Goal: Entertainment & Leisure: Browse casually

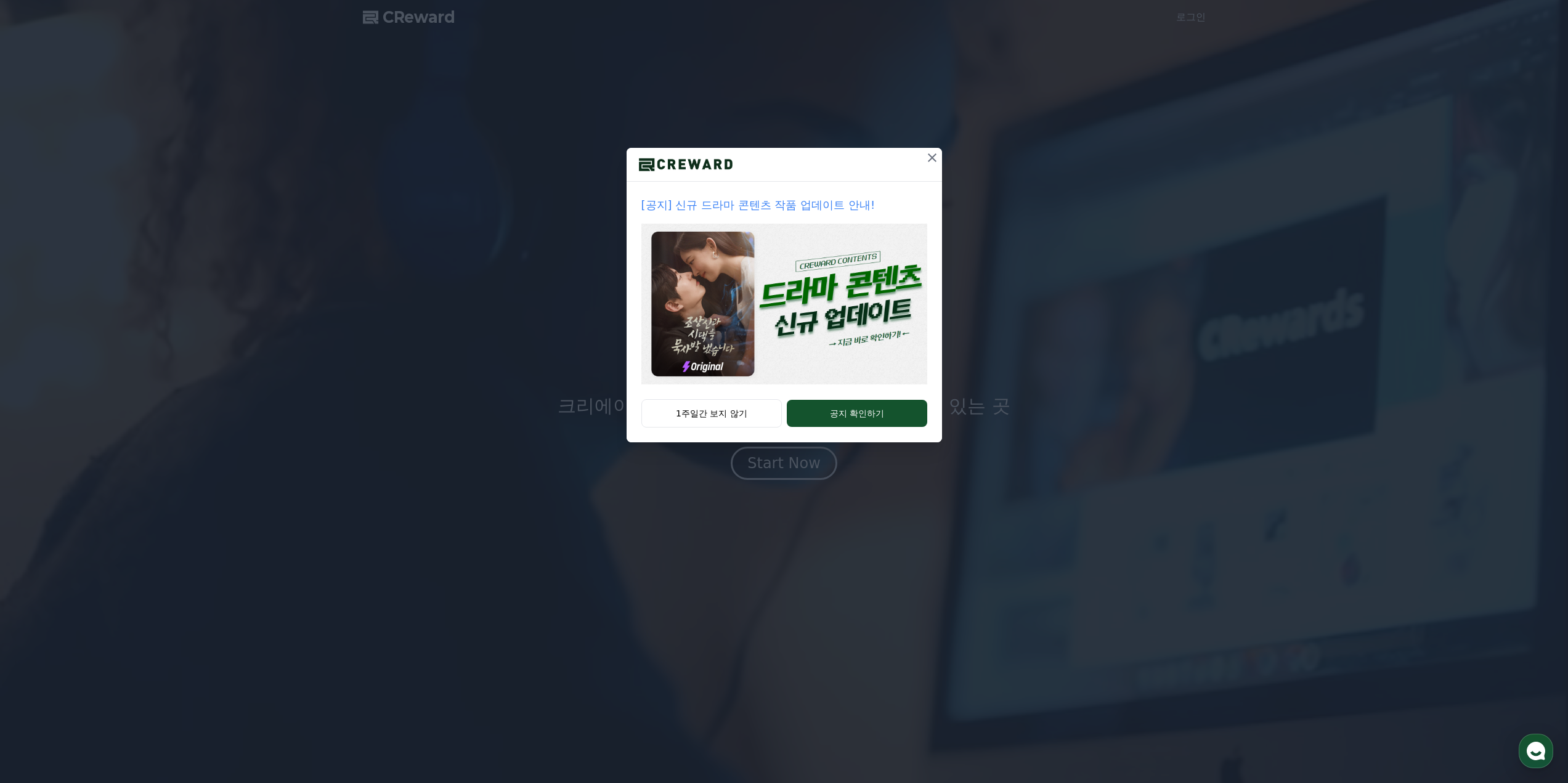
click at [856, 306] on img at bounding box center [784, 303] width 286 height 160
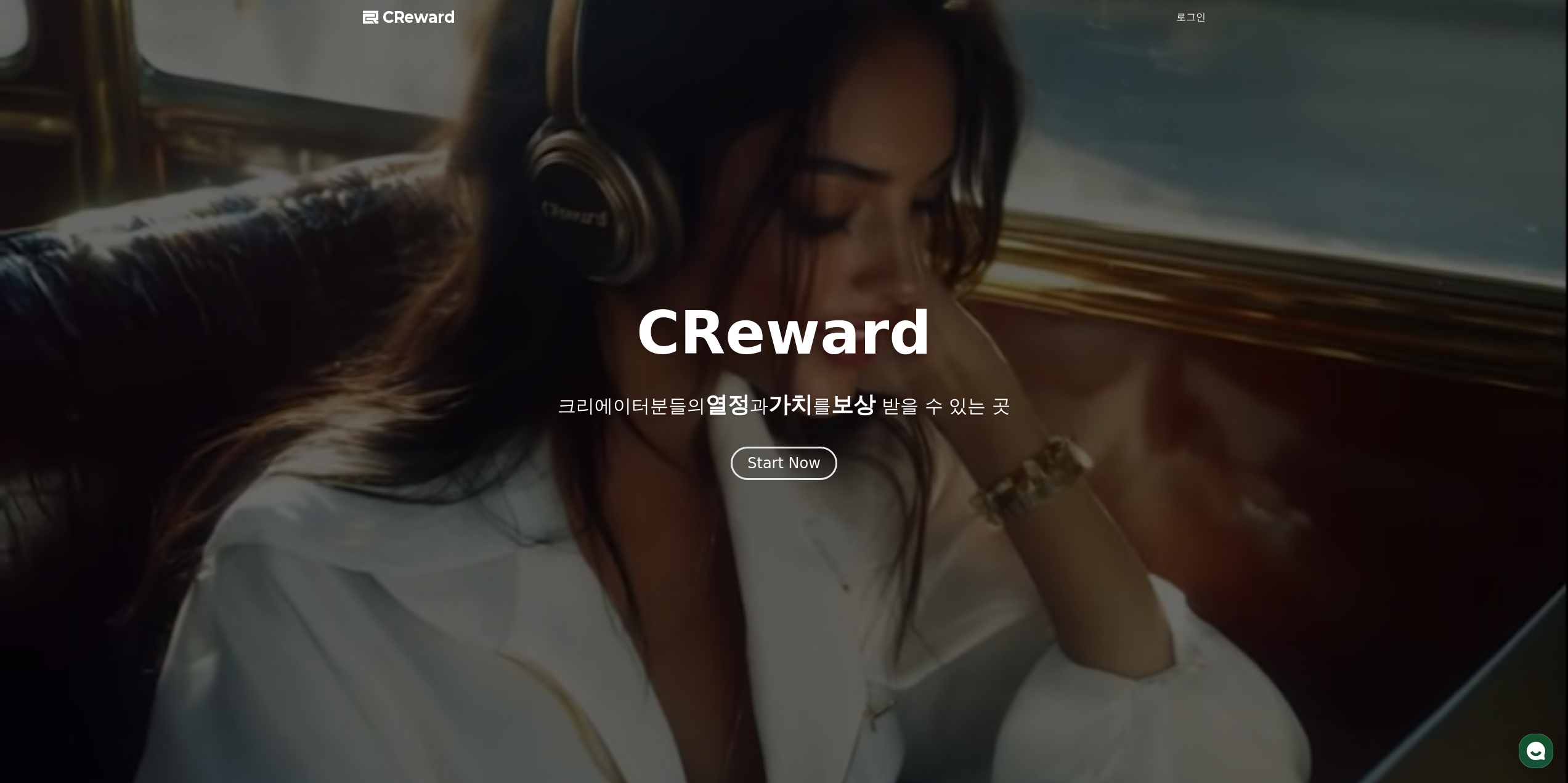
click at [1193, 19] on link "로그인" at bounding box center [1191, 17] width 30 height 15
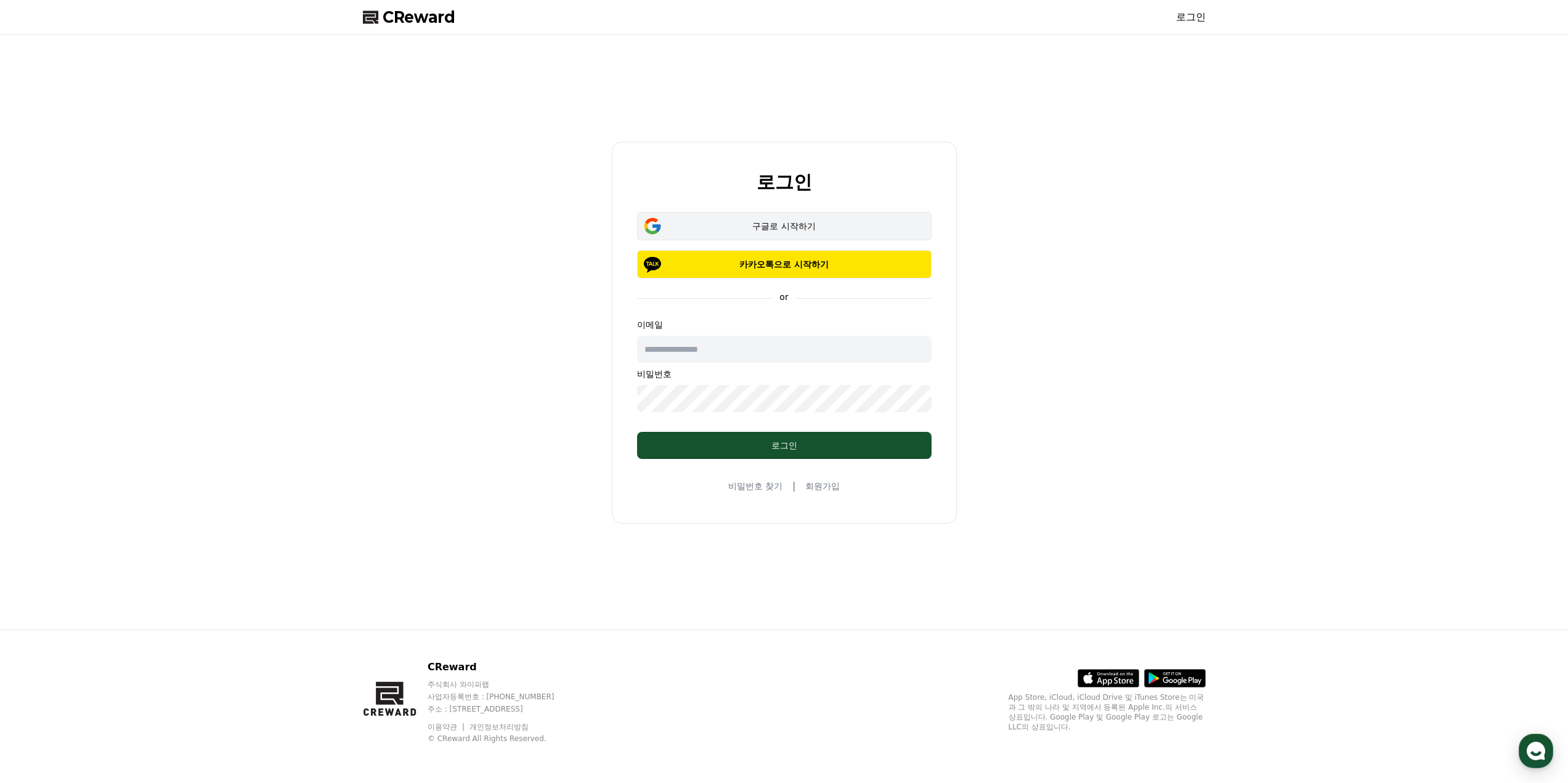
click at [807, 225] on div "구글로 시작하기" at bounding box center [785, 226] width 259 height 13
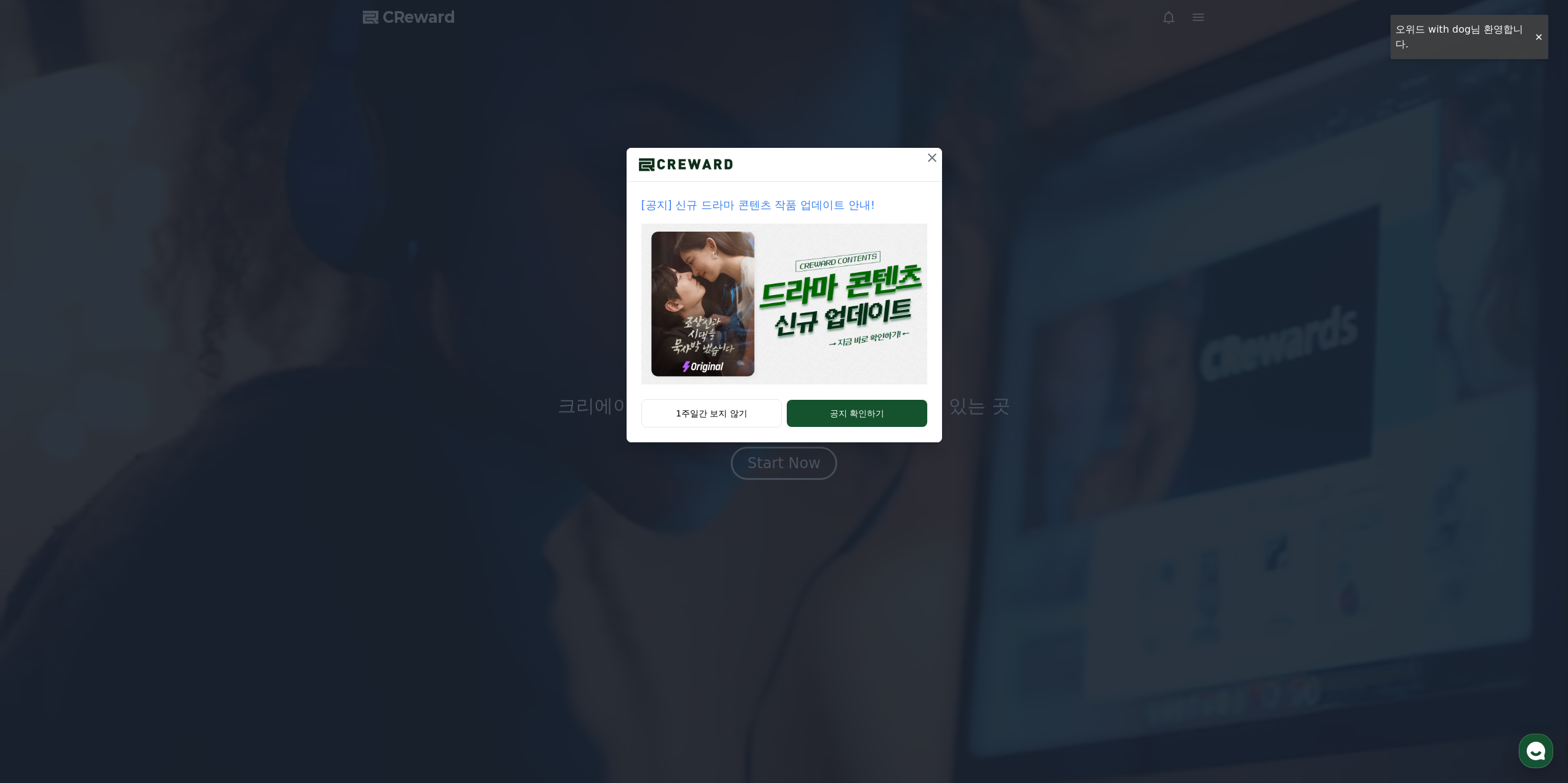
click at [820, 326] on img at bounding box center [784, 303] width 286 height 160
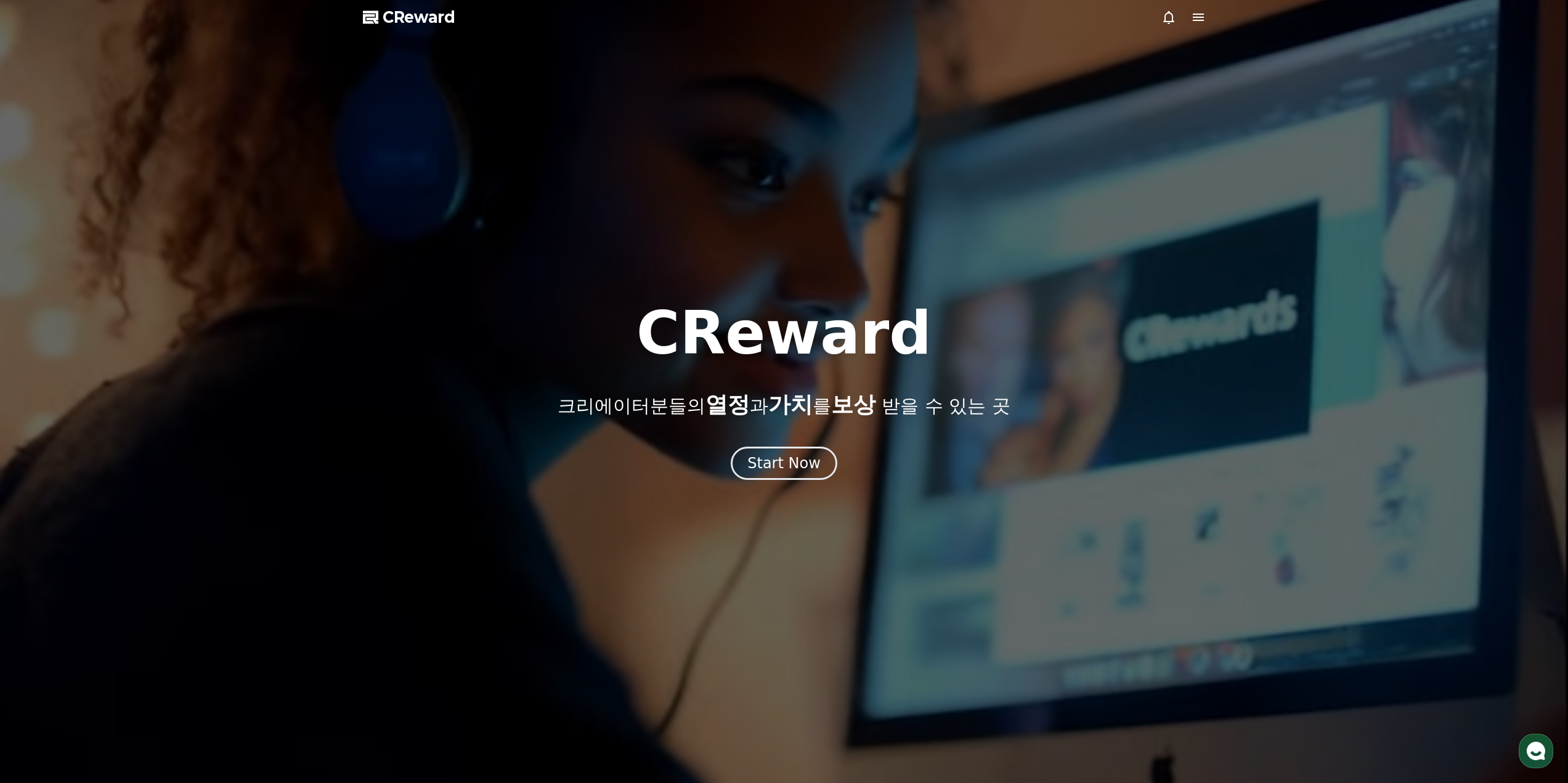
click at [1189, 8] on div at bounding box center [784, 391] width 1568 height 783
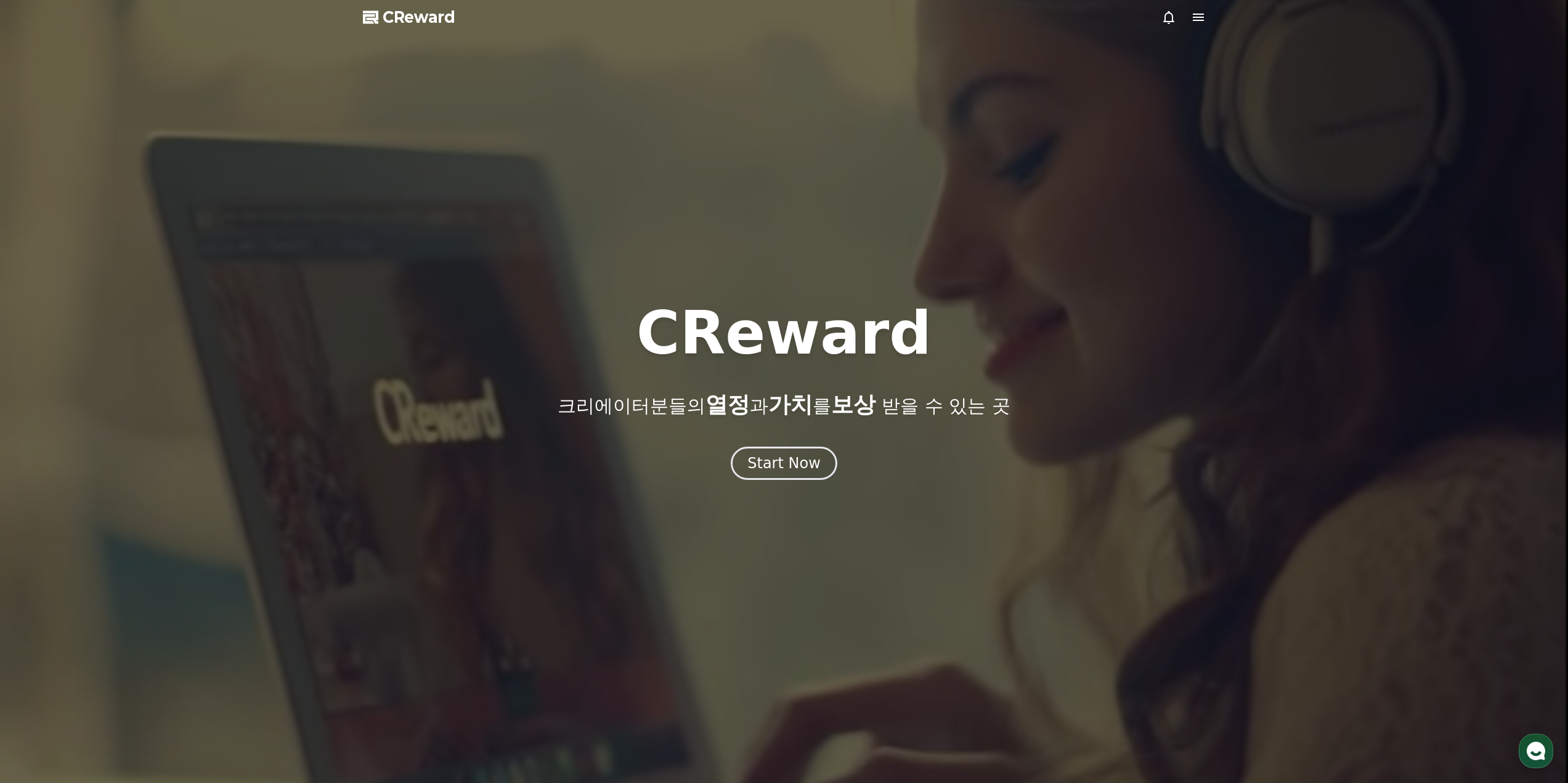
click at [1202, 16] on icon at bounding box center [1198, 17] width 15 height 15
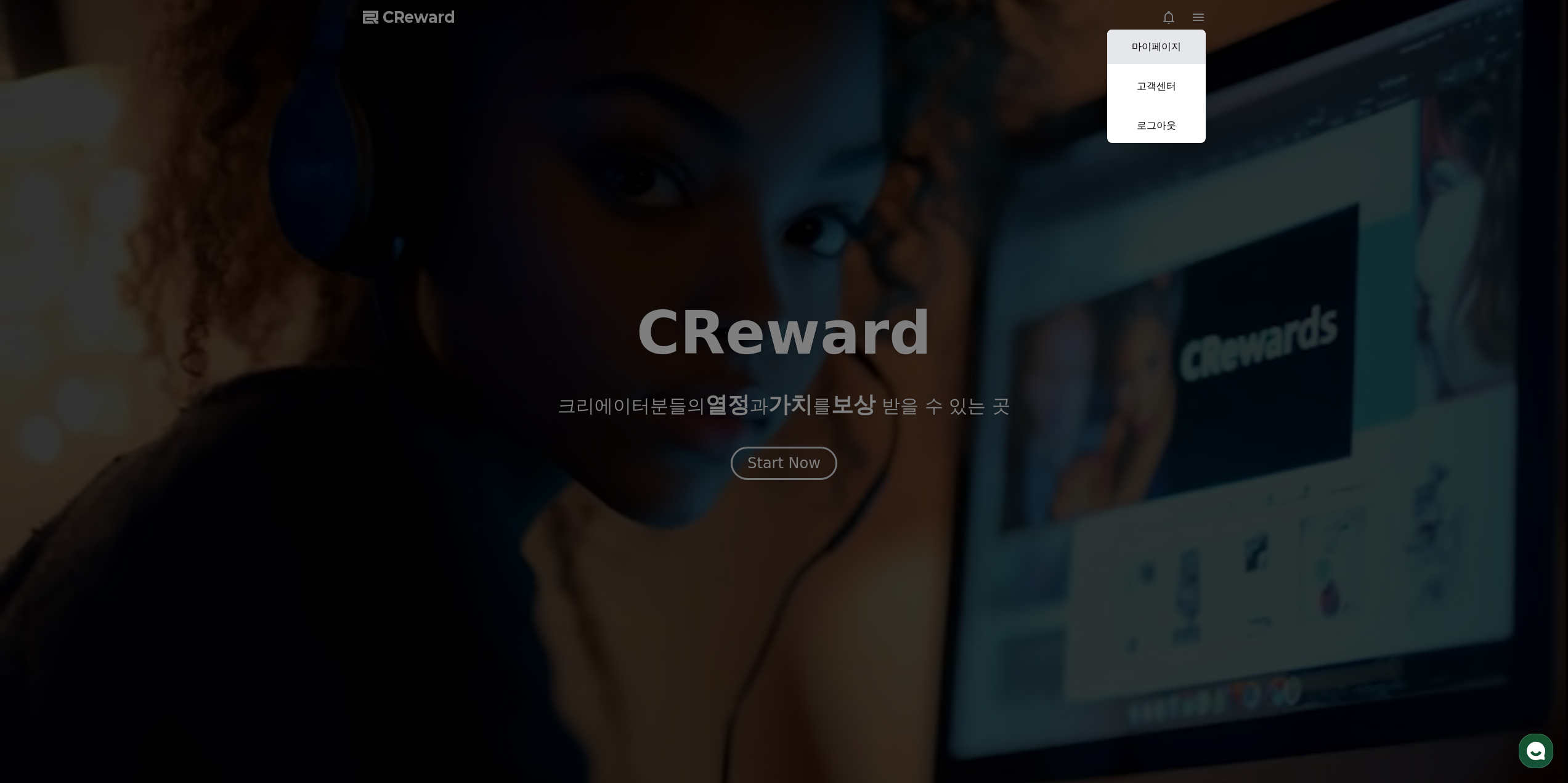
click at [1180, 49] on link "마이페이지" at bounding box center [1156, 47] width 98 height 35
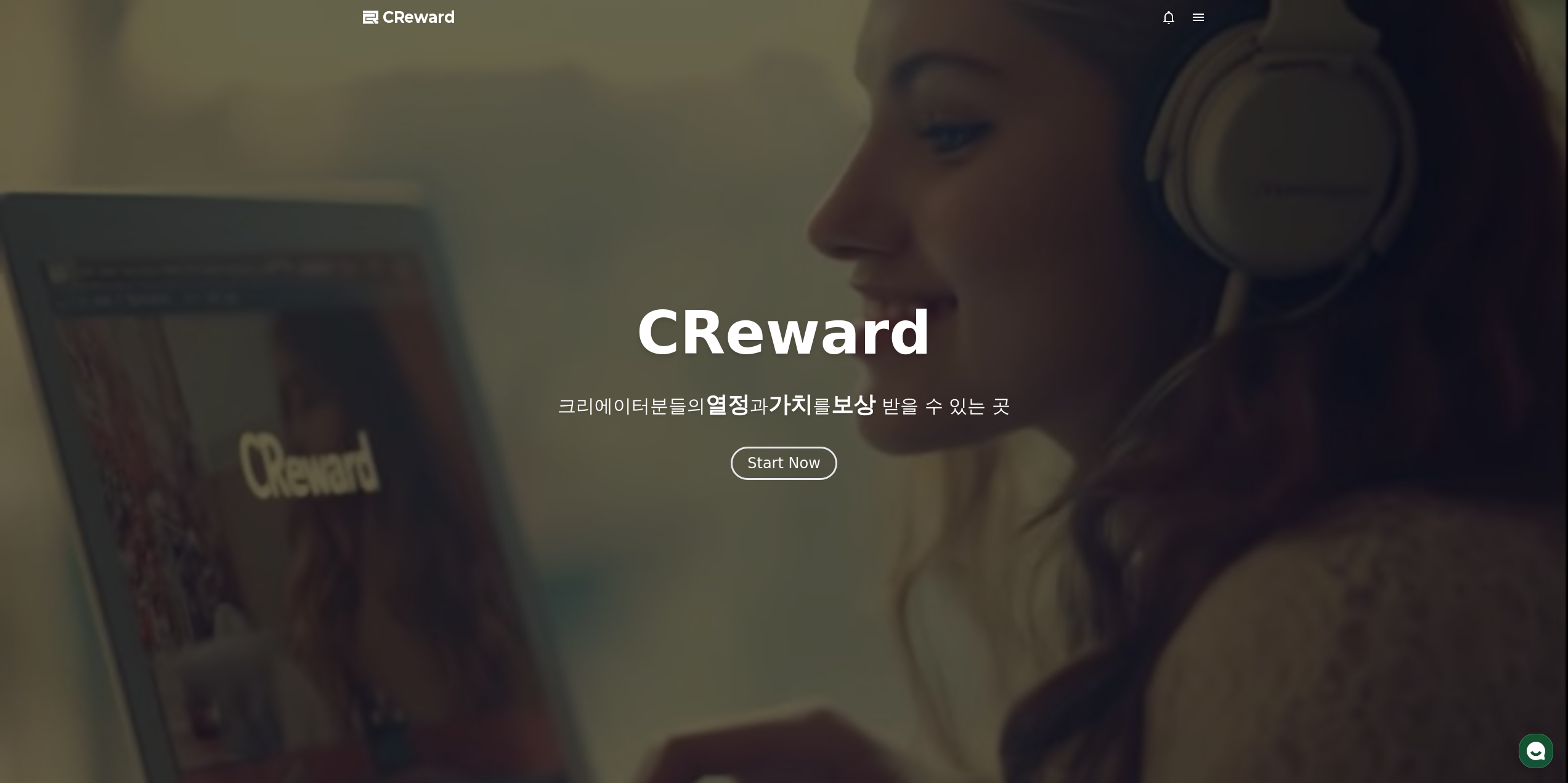
select select "**********"
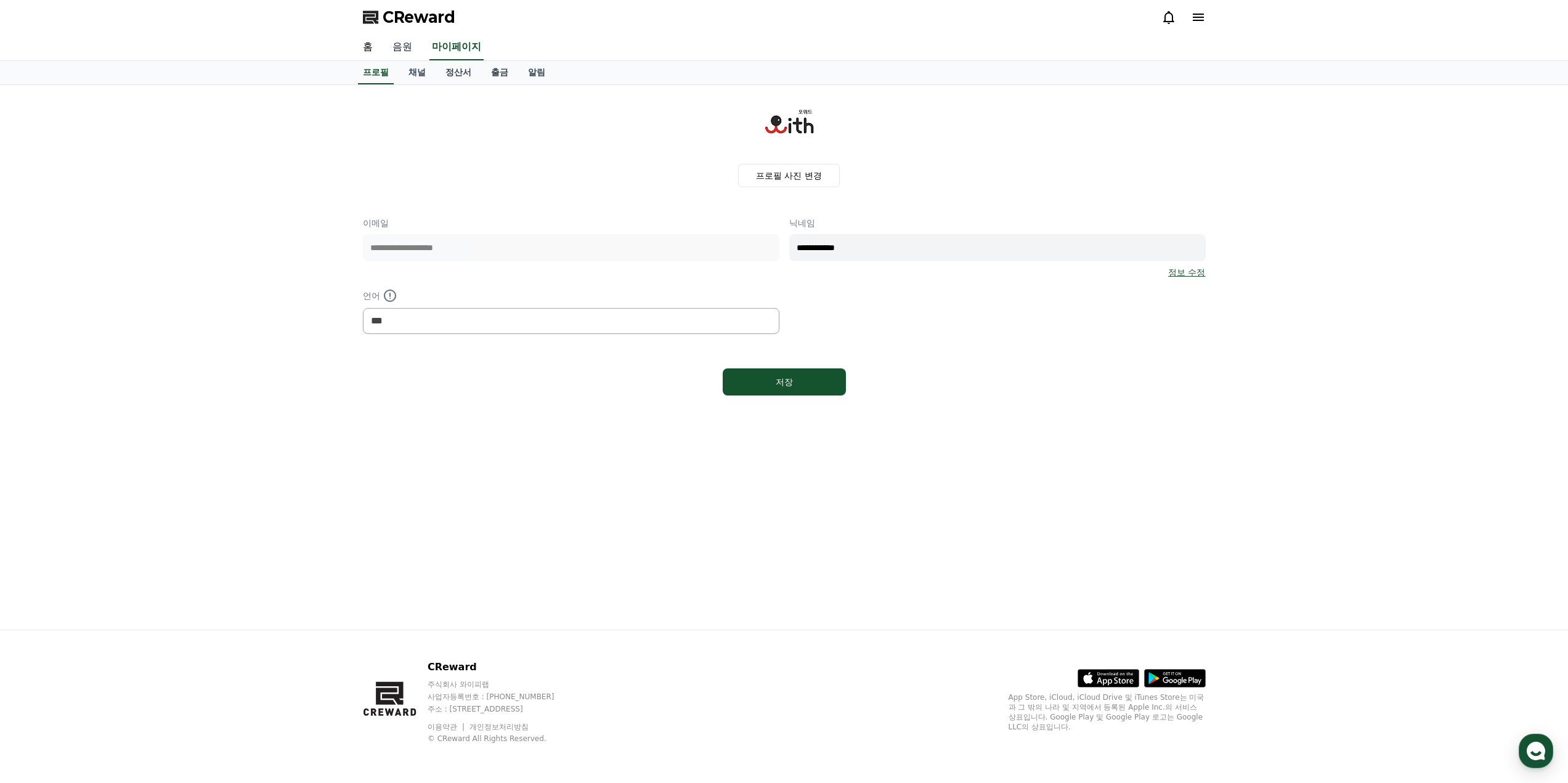
click at [405, 44] on link "음원" at bounding box center [402, 47] width 39 height 26
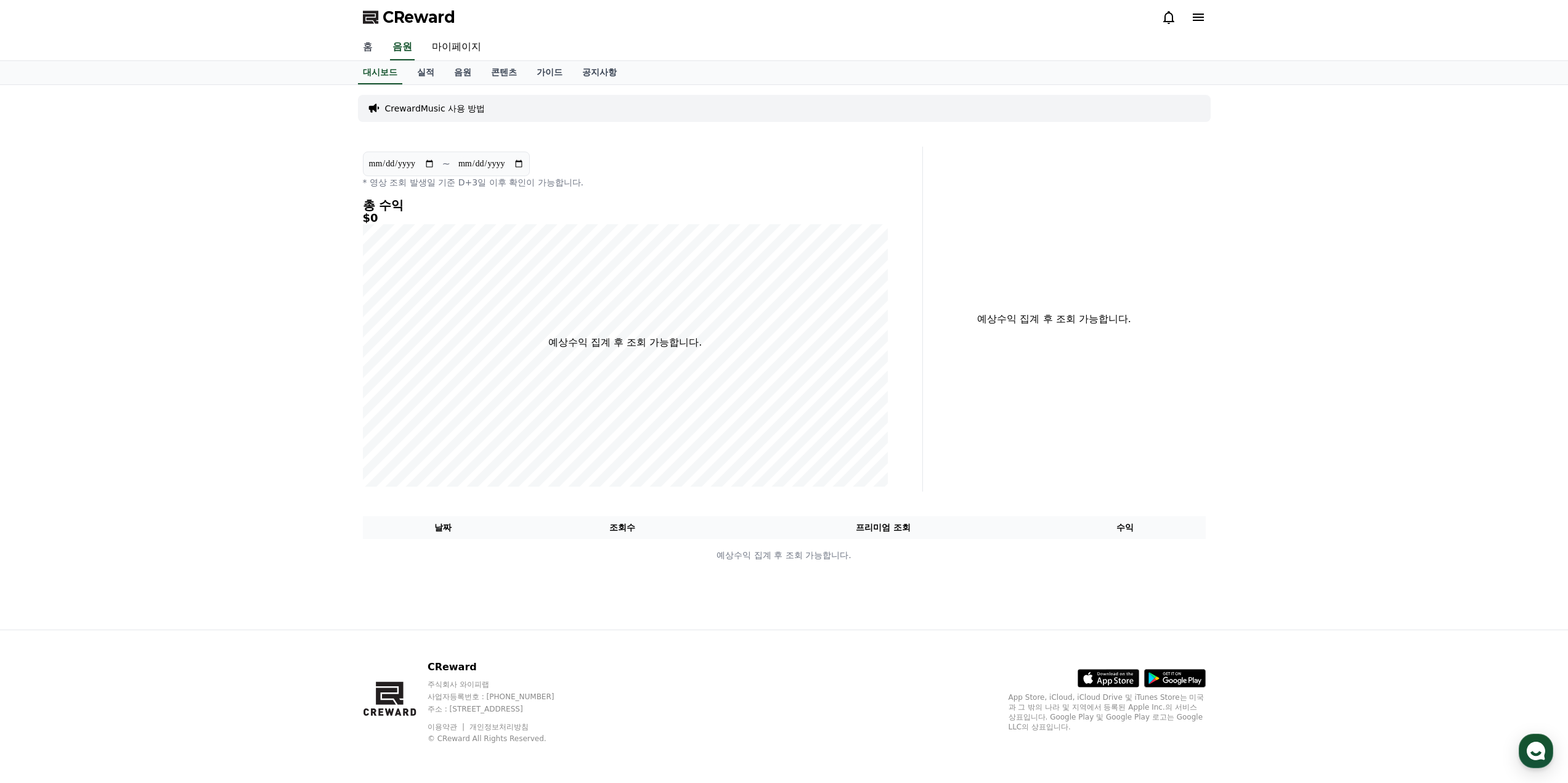
click at [377, 47] on link "홈" at bounding box center [368, 47] width 30 height 26
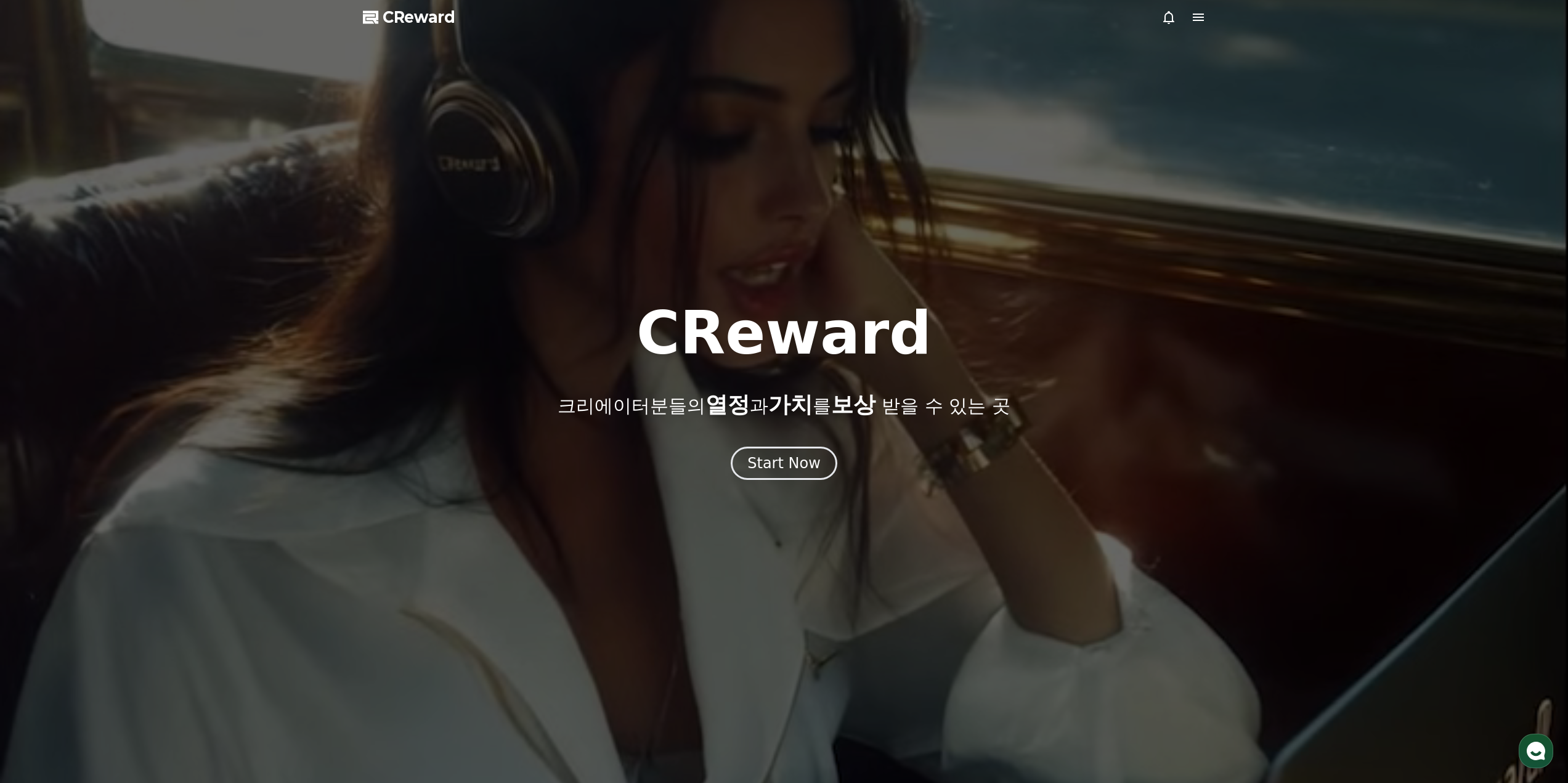
click at [415, 15] on span "CReward" at bounding box center [419, 17] width 72 height 20
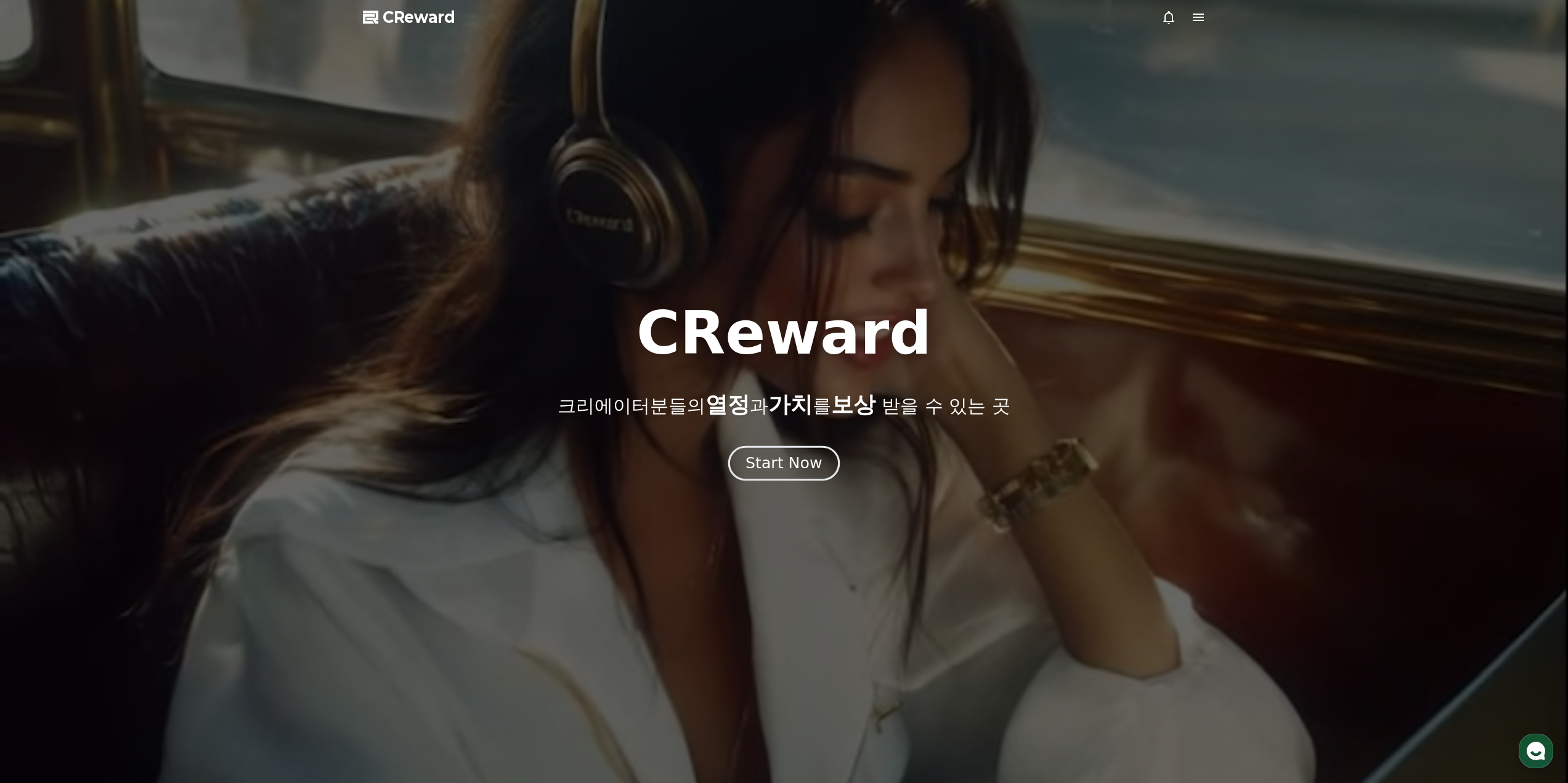
click at [794, 467] on div "Start Now" at bounding box center [783, 463] width 76 height 21
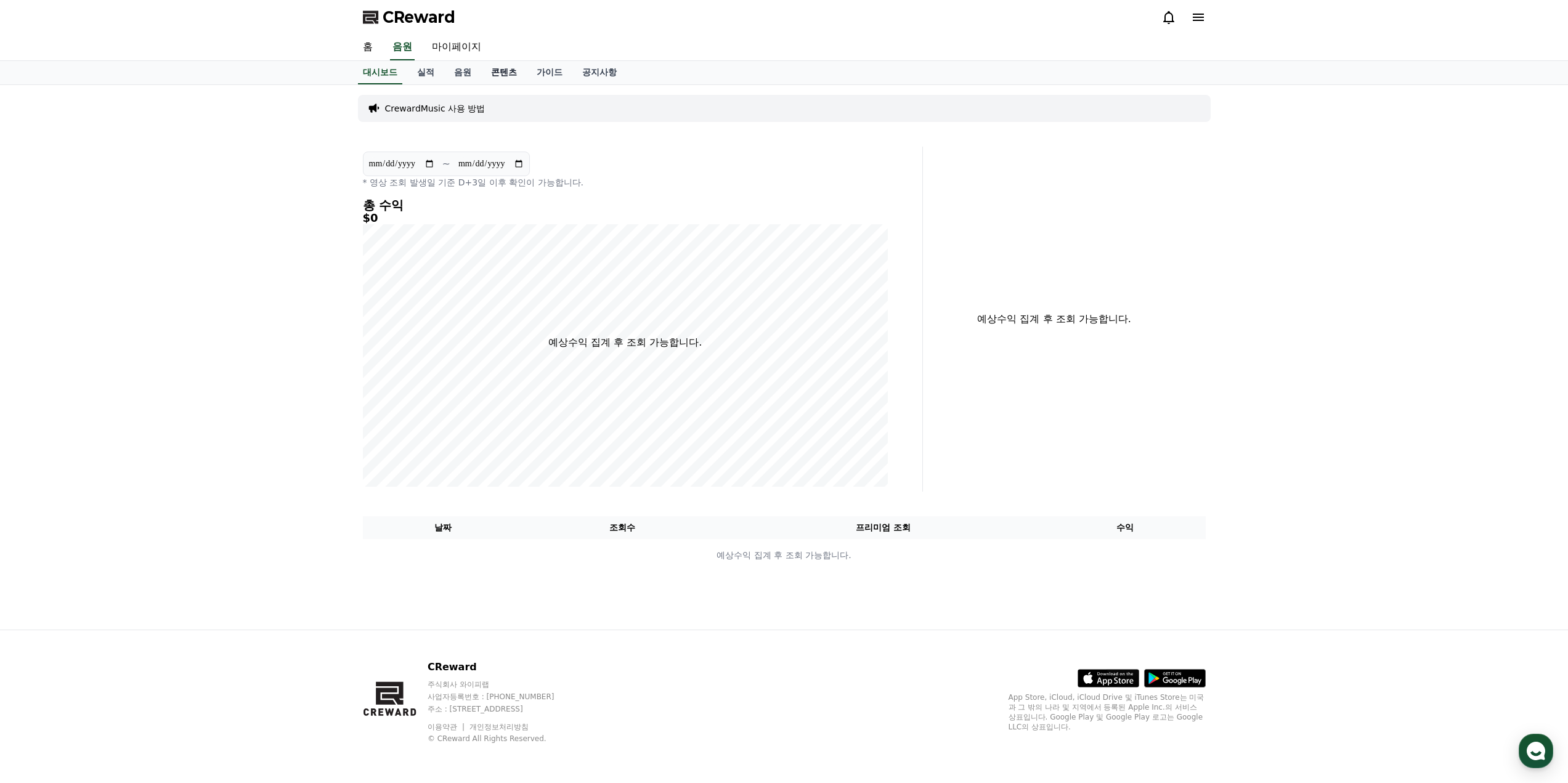
click at [492, 70] on link "콘텐츠" at bounding box center [504, 72] width 46 height 24
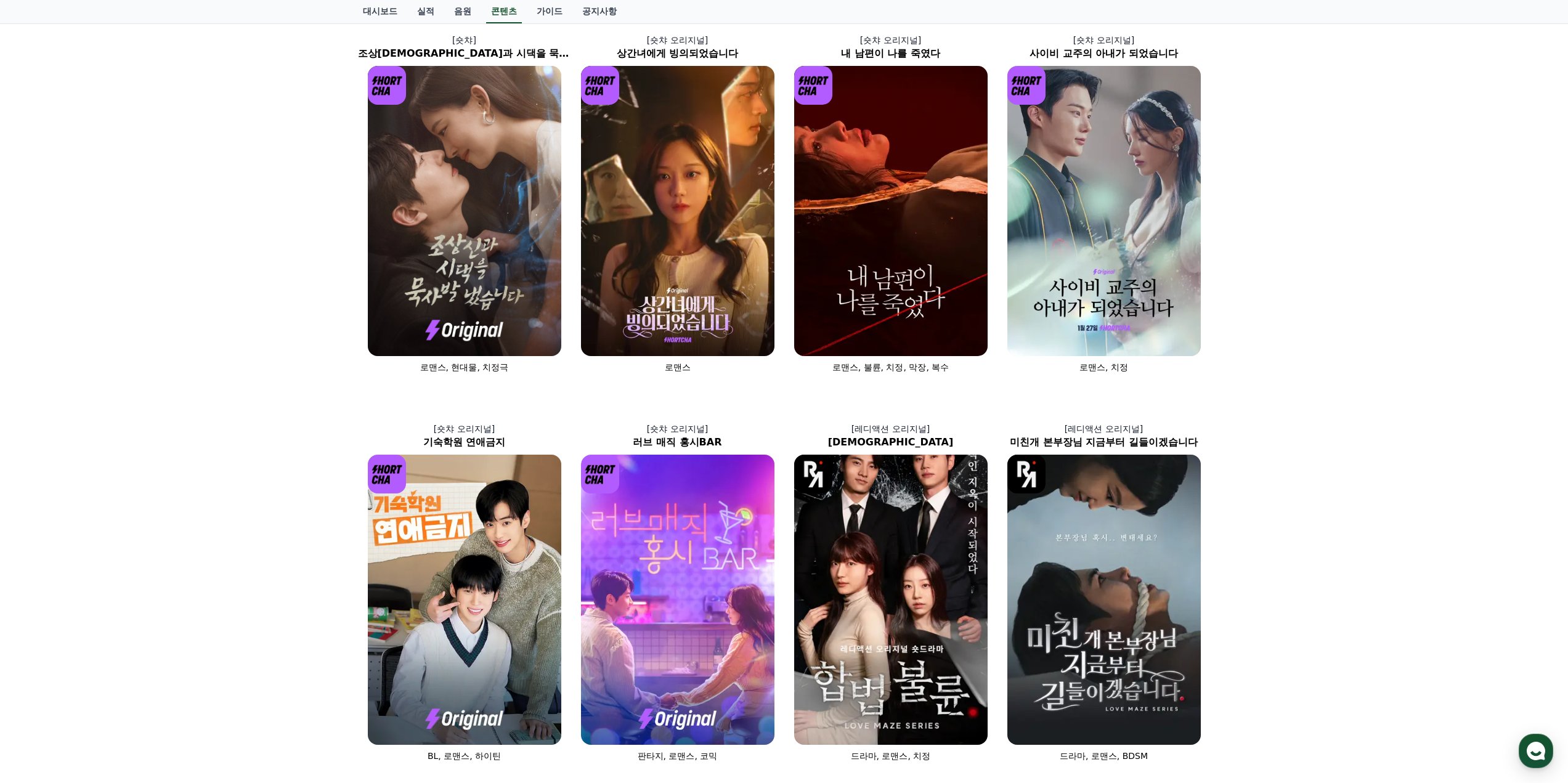
scroll to position [58, 0]
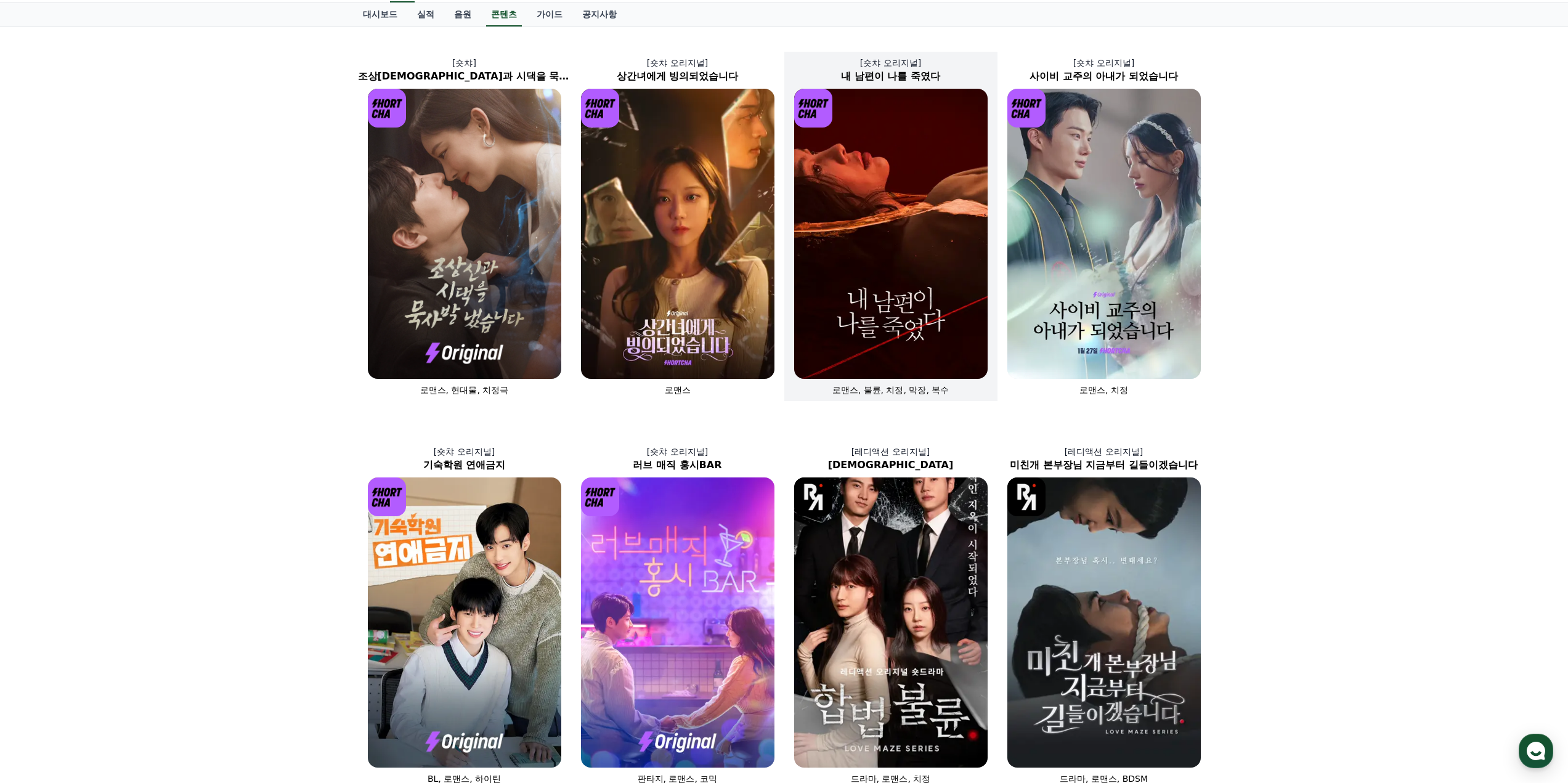
click at [868, 235] on img at bounding box center [891, 234] width 194 height 290
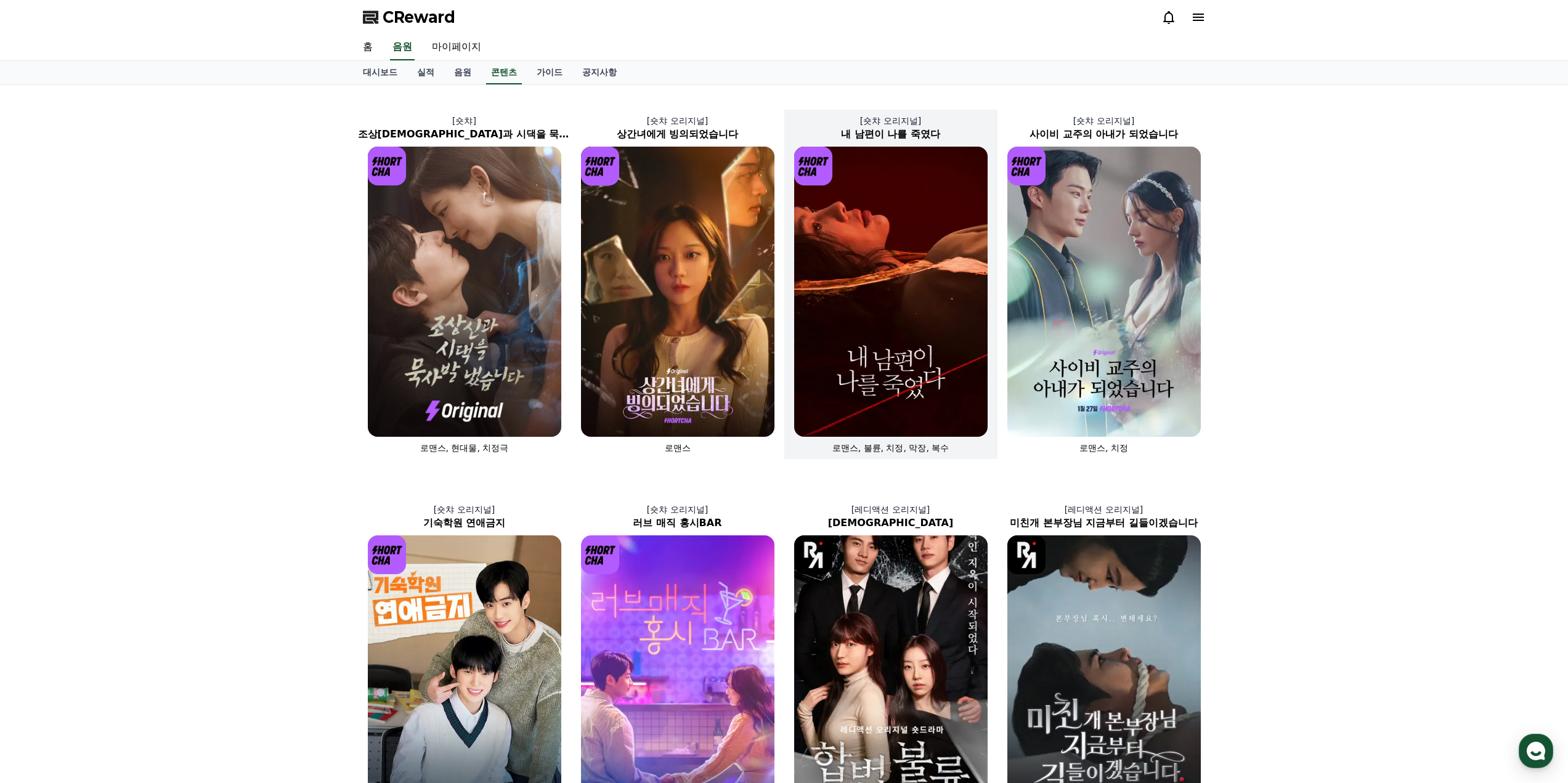
scroll to position [58, 0]
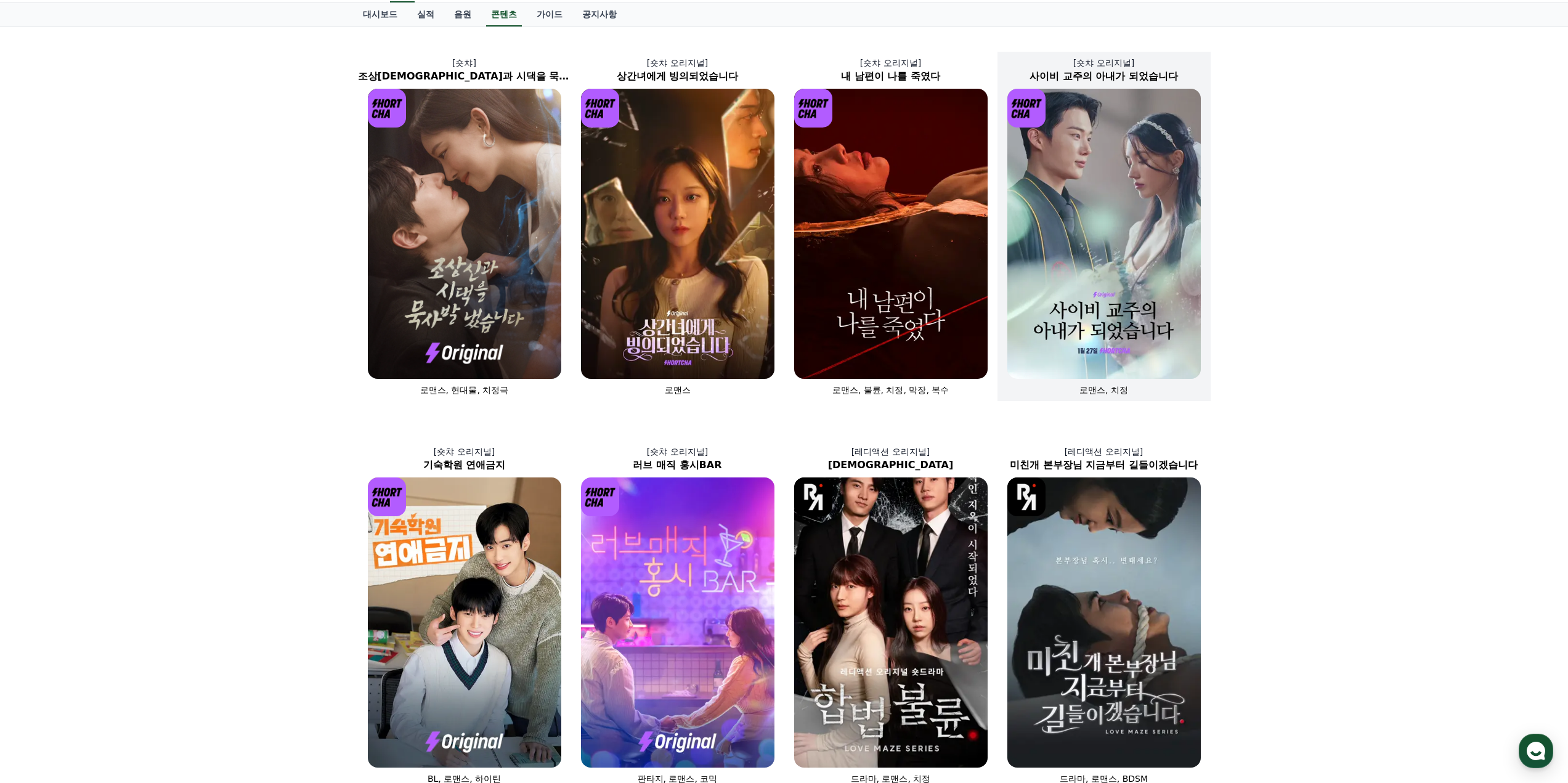
click at [1126, 230] on img at bounding box center [1104, 234] width 194 height 290
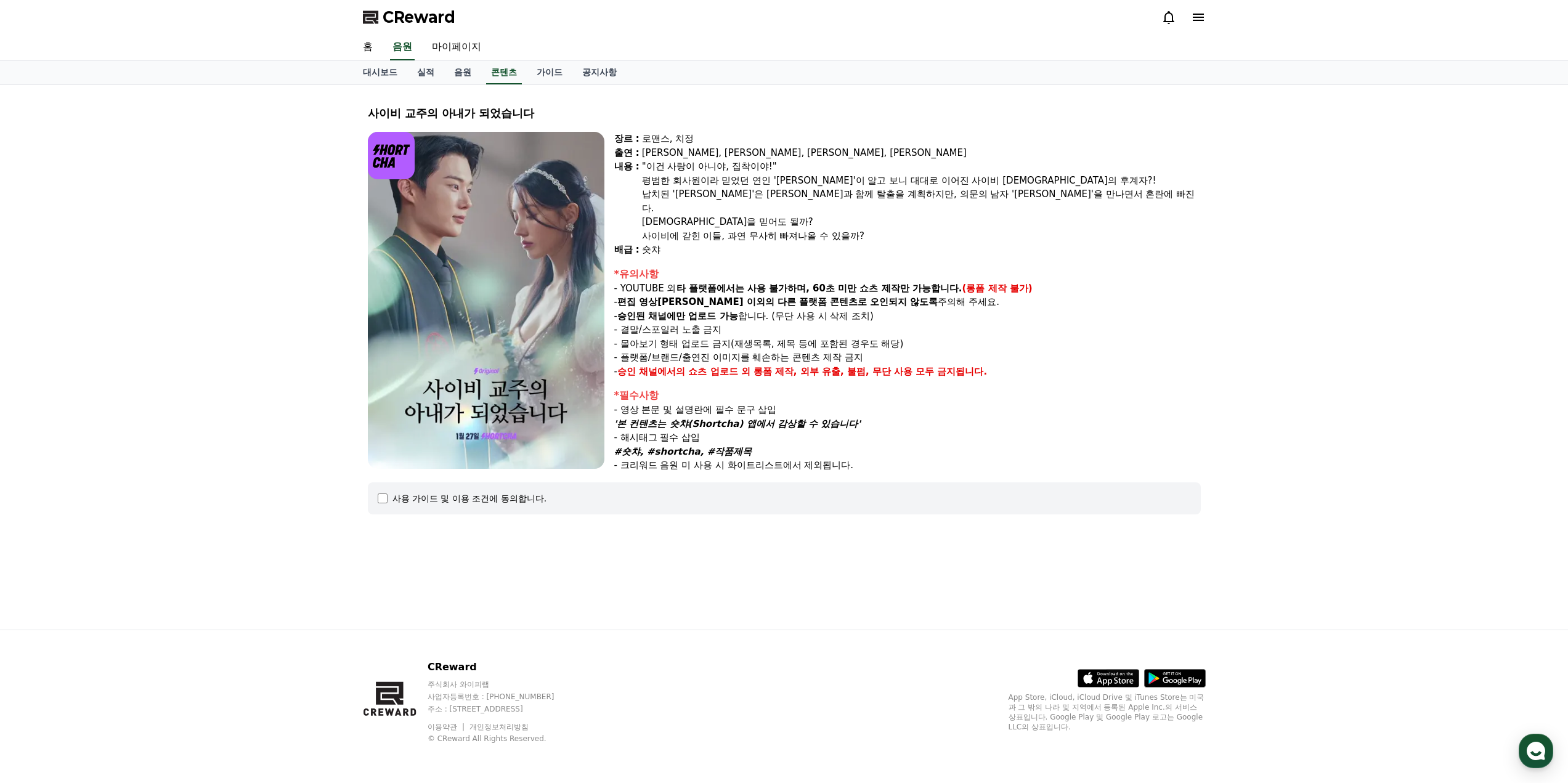
drag, startPoint x: 643, startPoint y: 147, endPoint x: 1047, endPoint y: 464, distance: 513.5
click at [1047, 464] on div "장르 : 로맨스, 치정 출연 : [PERSON_NAME], [PERSON_NAME], [PERSON_NAME], [PERSON_NAME] [P…" at bounding box center [908, 302] width 587 height 341
click at [1050, 458] on div "장르 : 로맨스, 치정 출연 : [PERSON_NAME], [PERSON_NAME], [PERSON_NAME], [PERSON_NAME] [P…" at bounding box center [908, 302] width 587 height 341
click at [1073, 444] on p "#숏챠, #shortcha, #작품제목" at bounding box center [908, 451] width 587 height 14
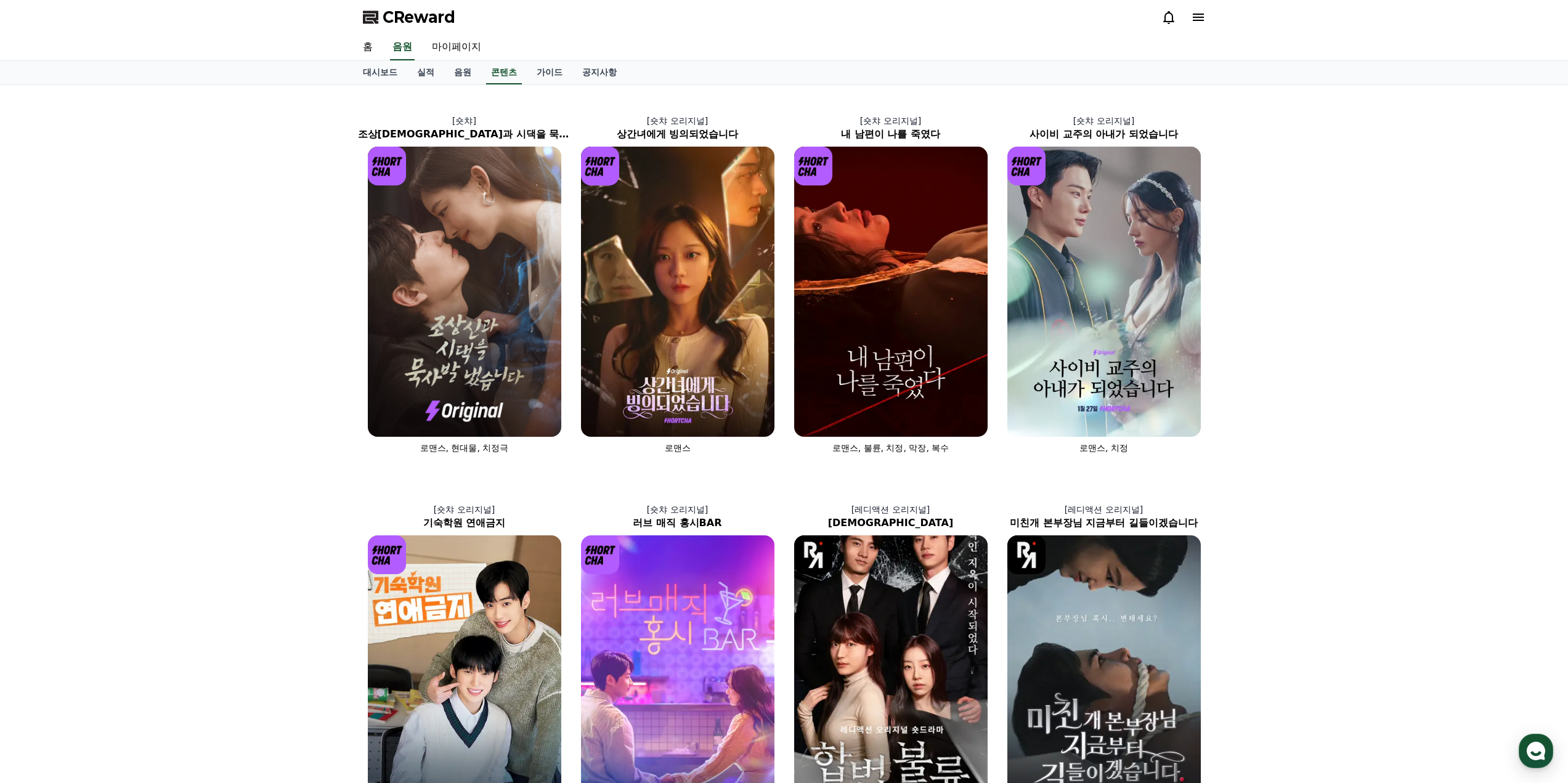
click at [411, 16] on span "CReward" at bounding box center [419, 17] width 72 height 20
